Goal: Task Accomplishment & Management: Complete application form

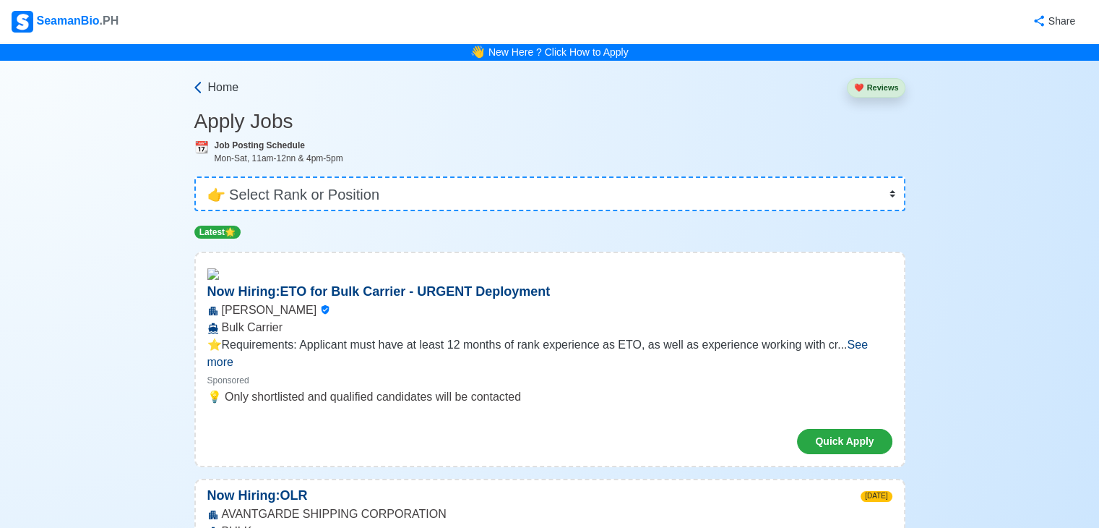
click at [218, 82] on span "Home" at bounding box center [223, 87] width 31 height 17
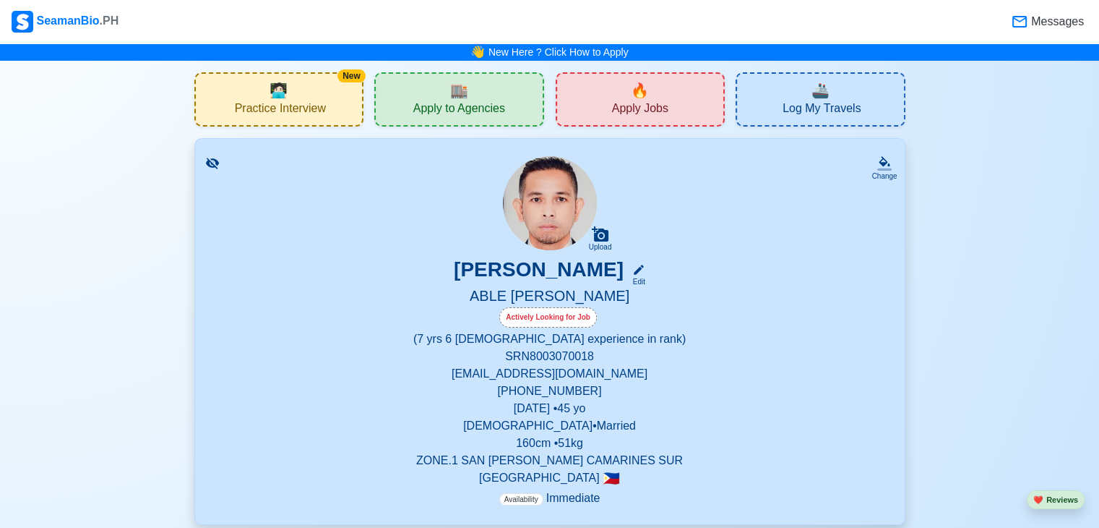
click at [619, 108] on span "Apply Jobs" at bounding box center [640, 110] width 56 height 18
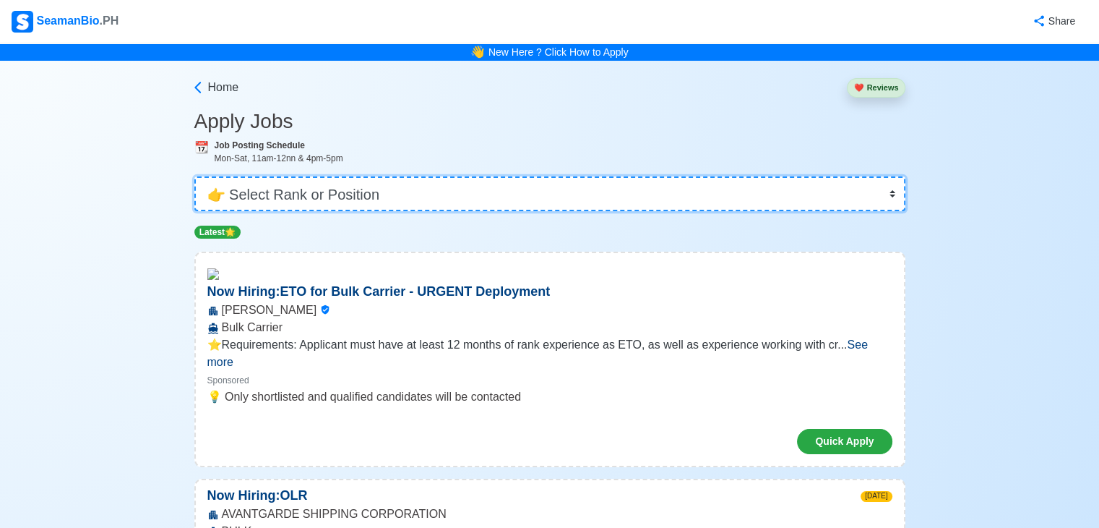
click at [880, 197] on select "👉 Select Rank or Position Master Chief Officer 2nd Officer 3rd Officer Junior O…" at bounding box center [549, 193] width 711 height 35
select select "[PERSON_NAME]"
click at [196, 176] on select "👉 Select Rank or Position Master Chief Officer 2nd Officer 3rd Officer Junior O…" at bounding box center [549, 193] width 711 height 35
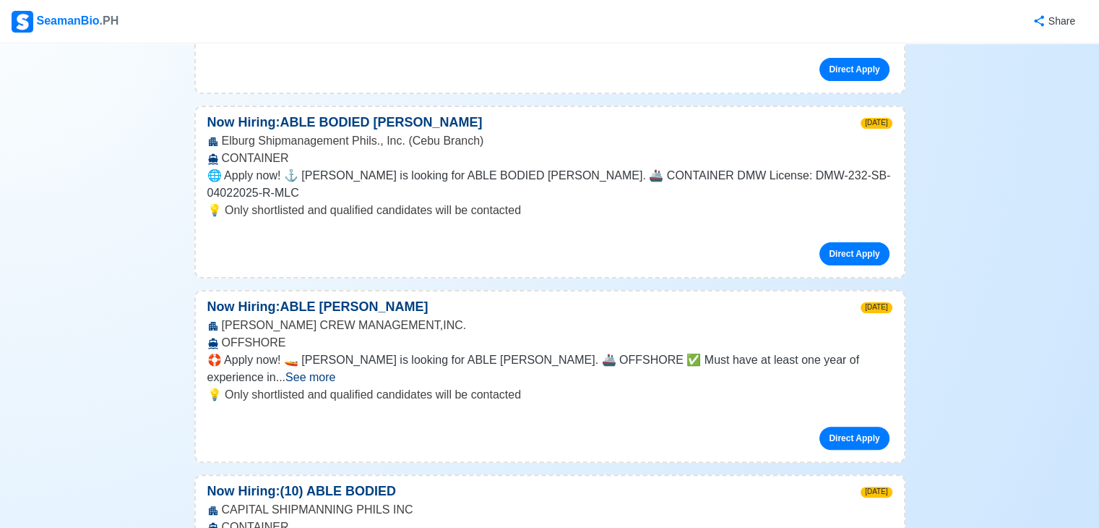
scroll to position [504, 0]
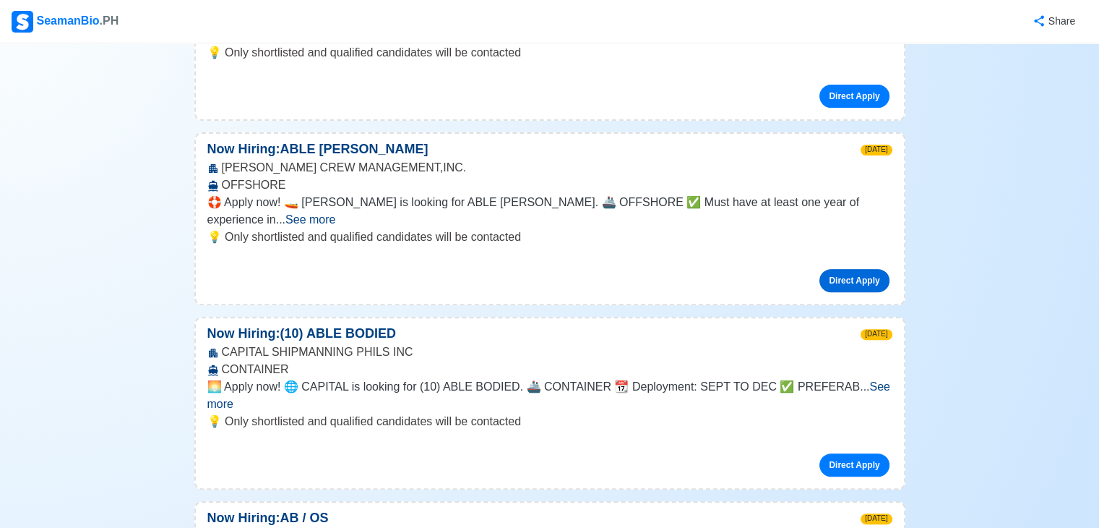
click at [841, 269] on link "Direct Apply" at bounding box center [854, 280] width 69 height 23
